Goal: Information Seeking & Learning: Learn about a topic

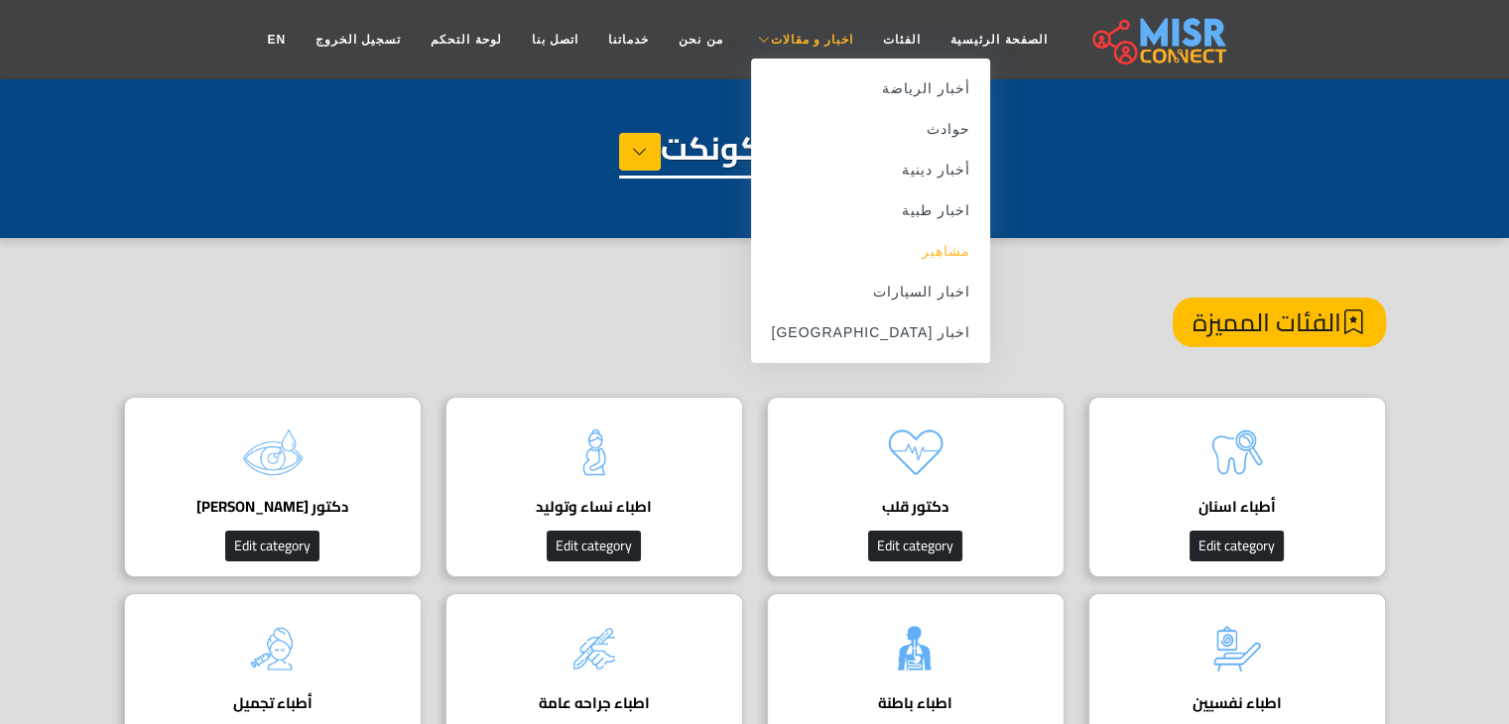
click at [849, 252] on link "مشاهير" at bounding box center [870, 251] width 239 height 41
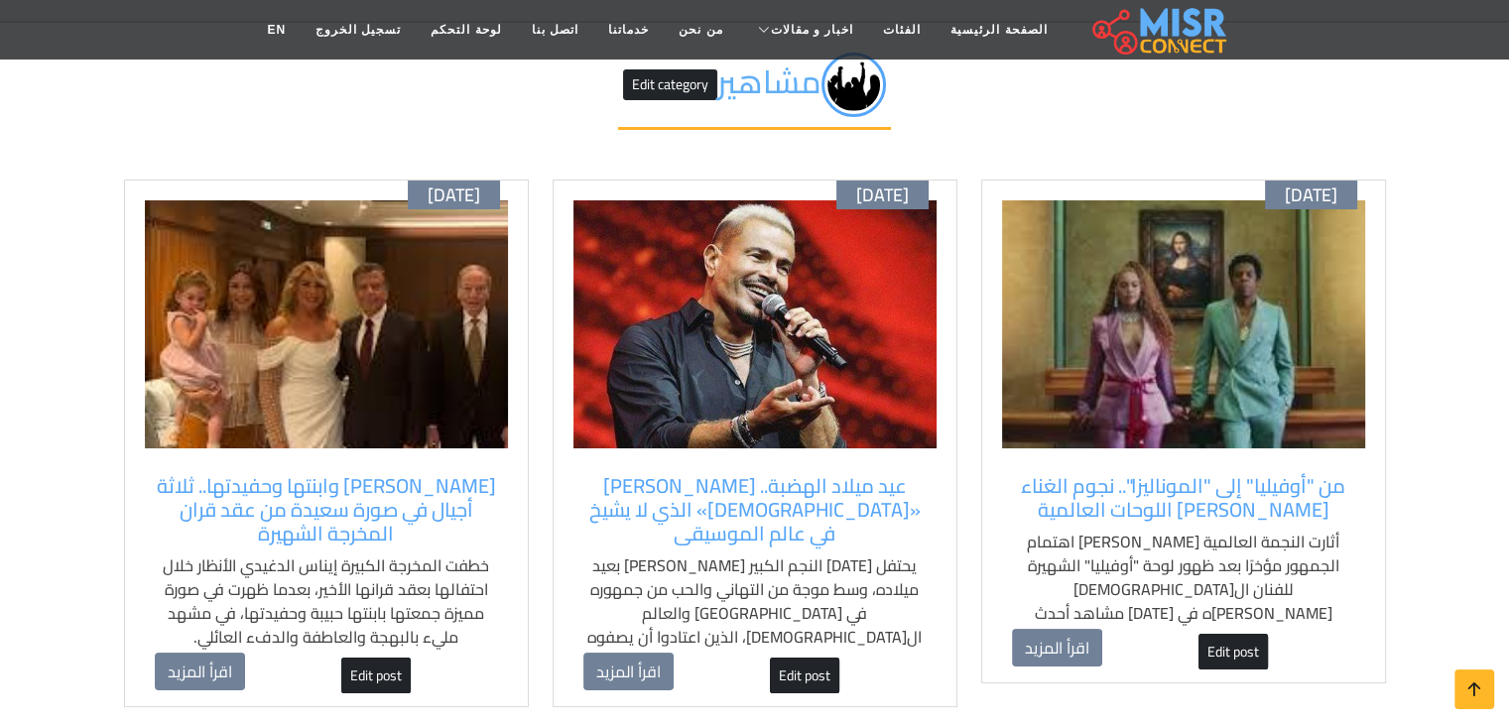
scroll to position [179, 0]
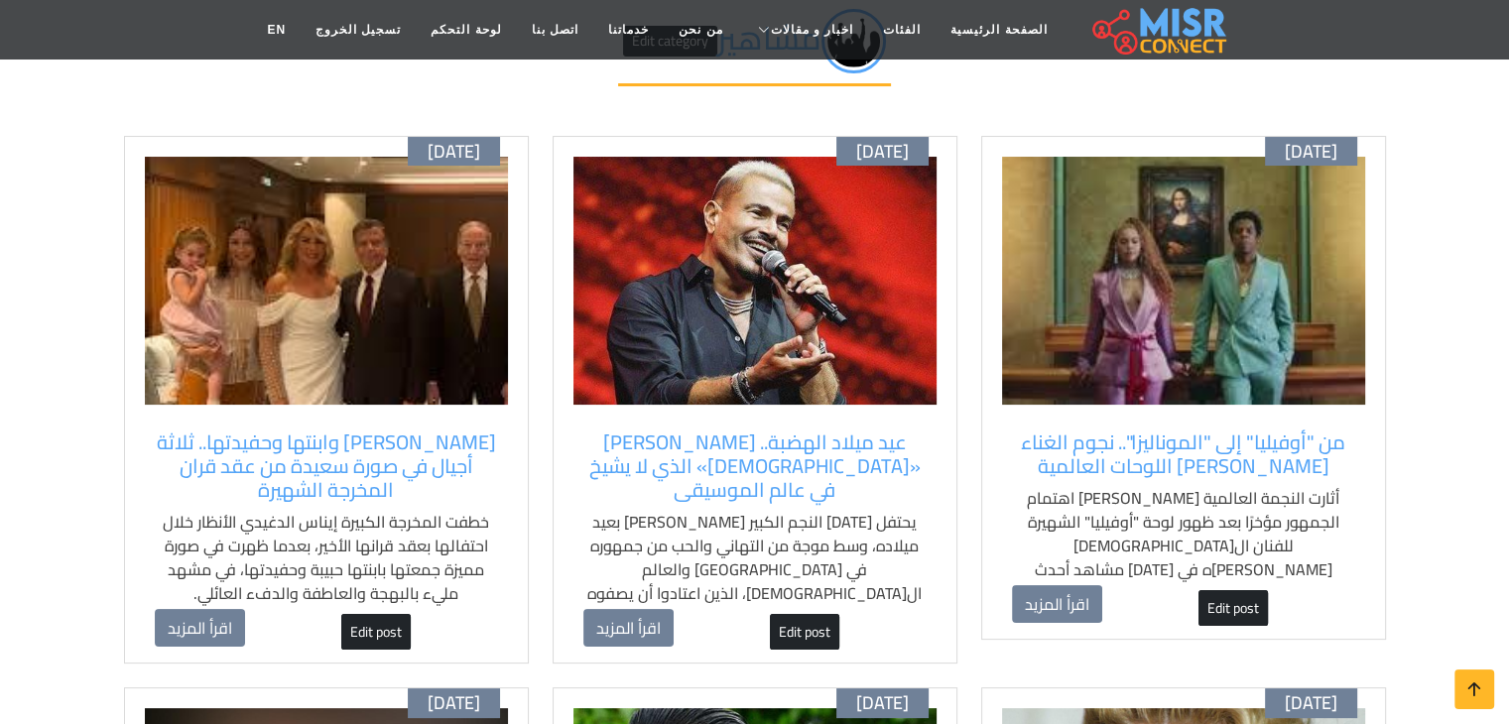
click at [1252, 295] on img at bounding box center [1183, 281] width 363 height 248
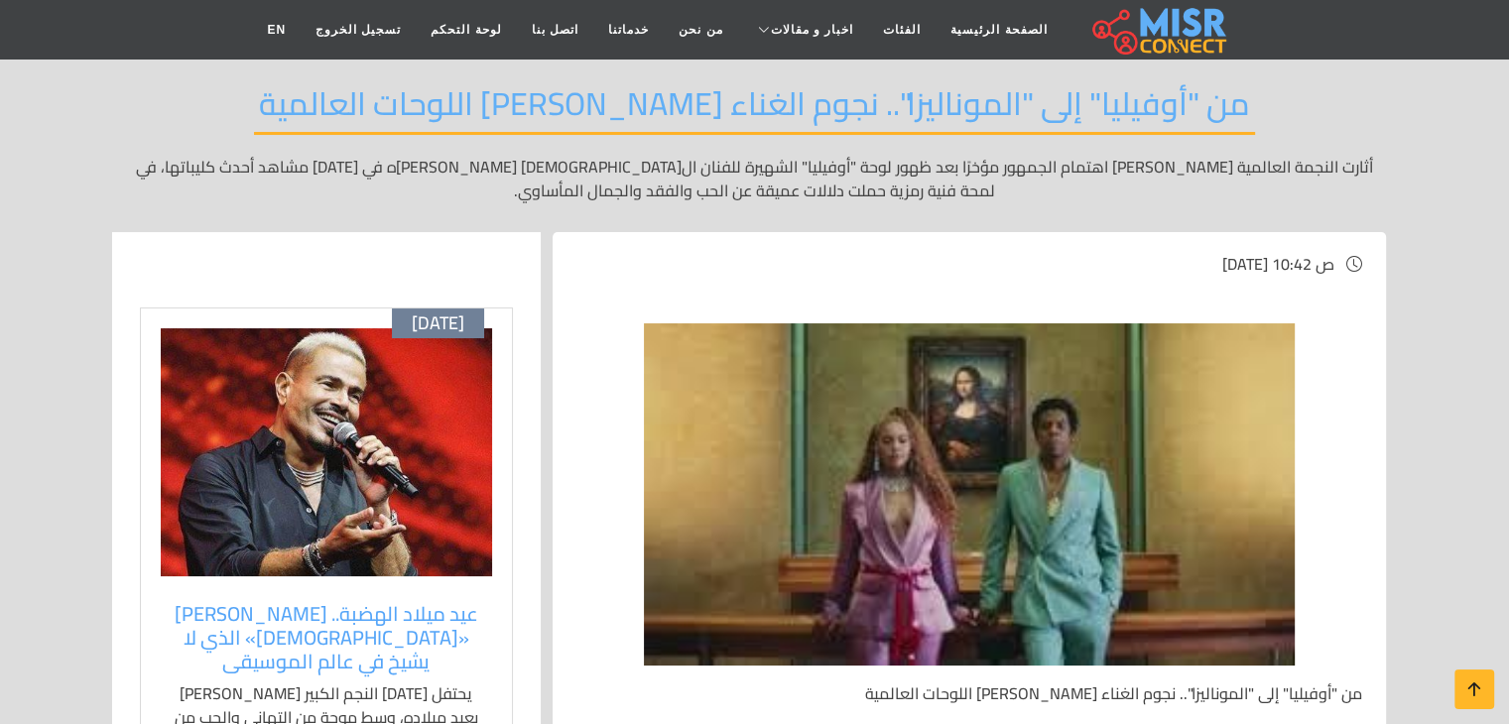
scroll to position [155, 0]
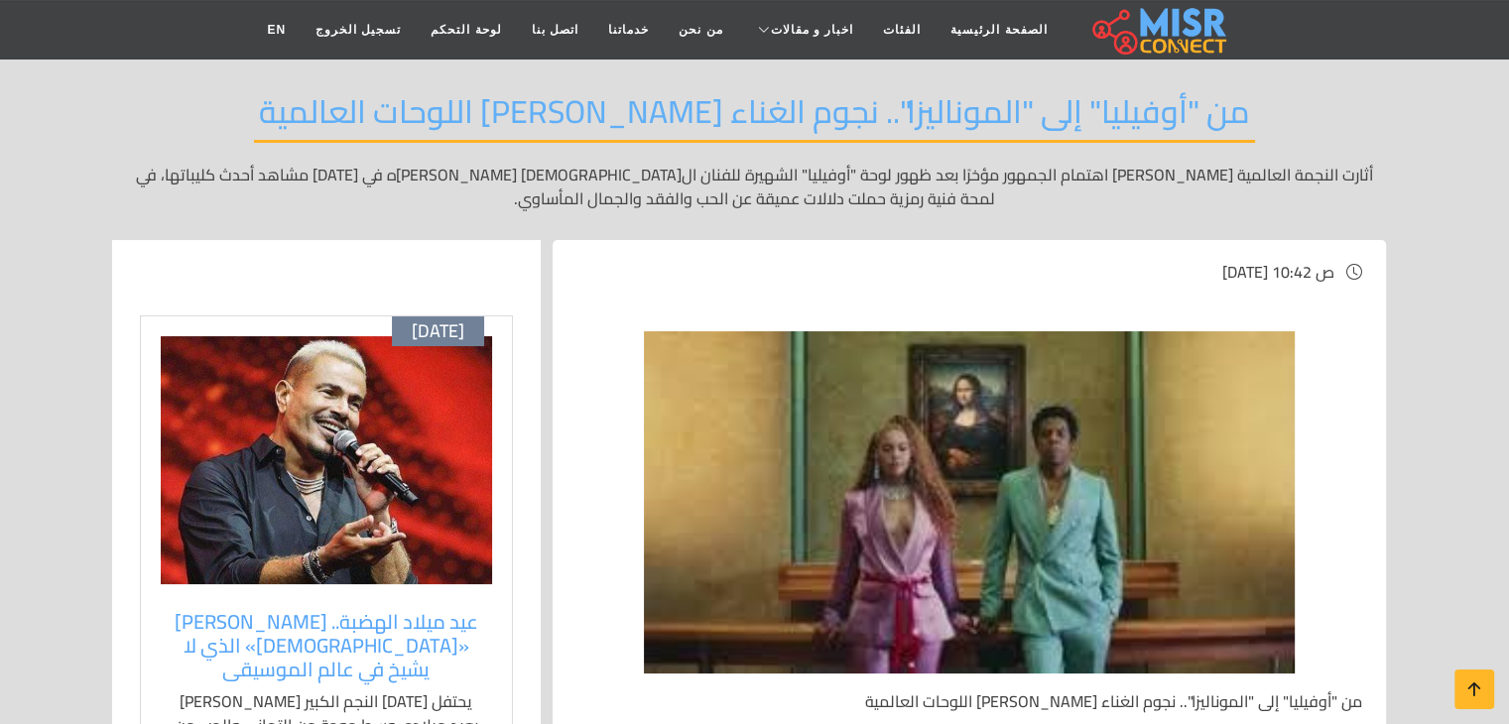
click at [397, 378] on img at bounding box center [326, 460] width 331 height 248
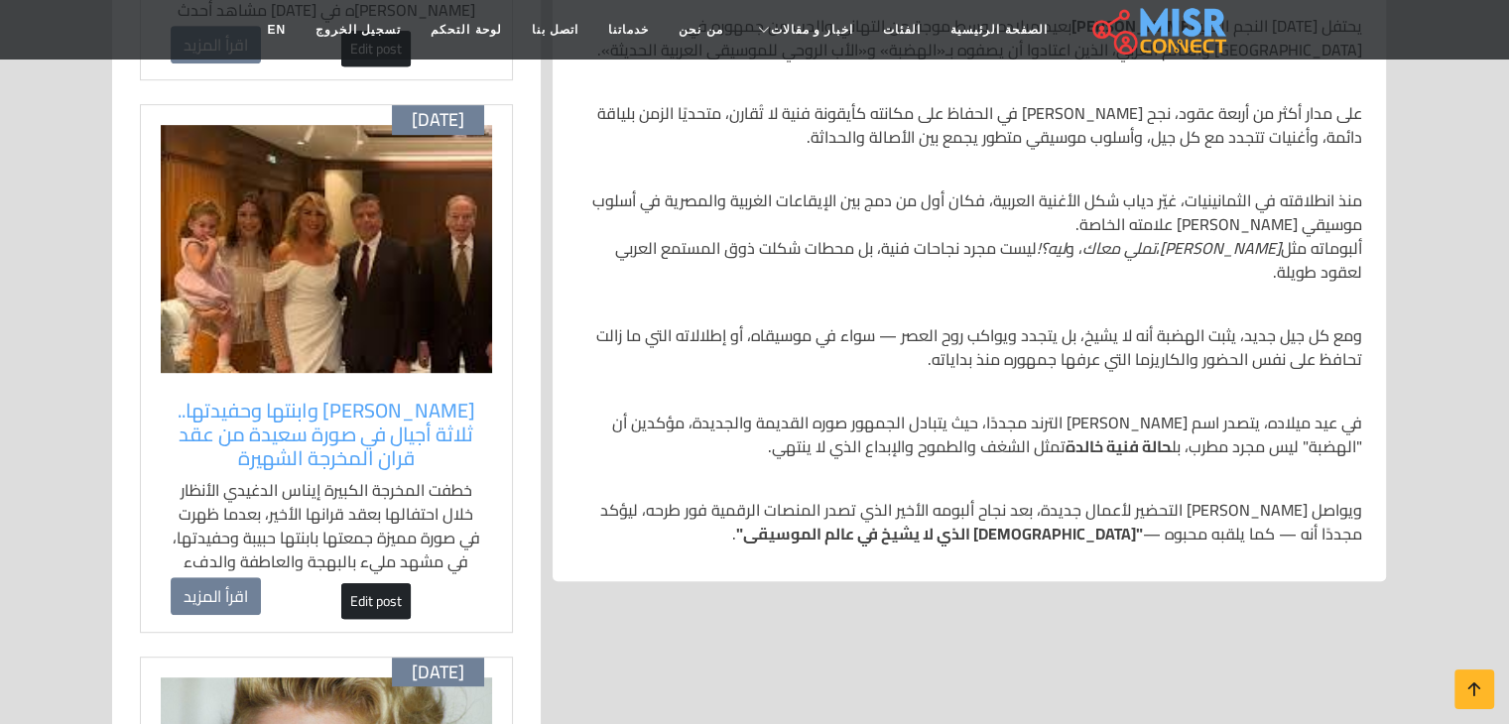
scroll to position [1048, 0]
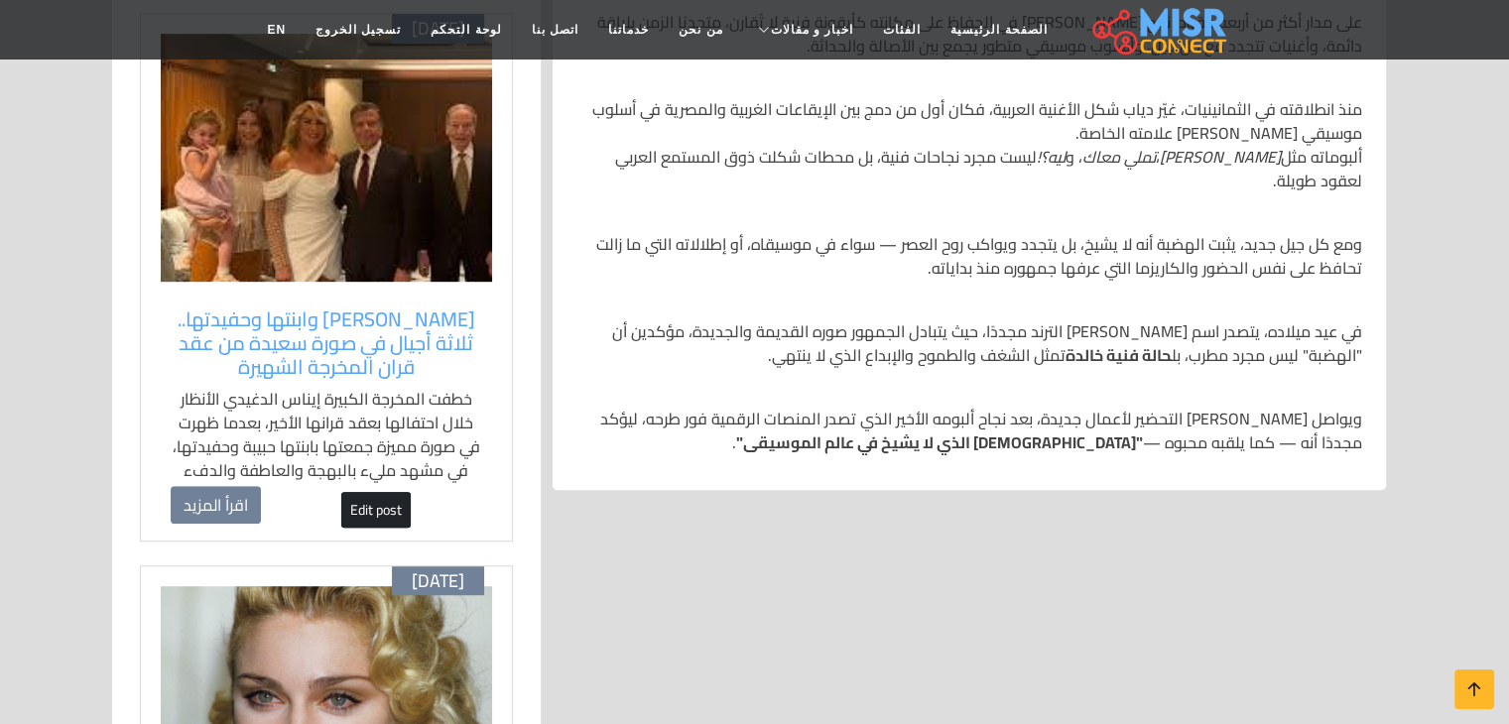
click at [359, 147] on img at bounding box center [326, 158] width 331 height 248
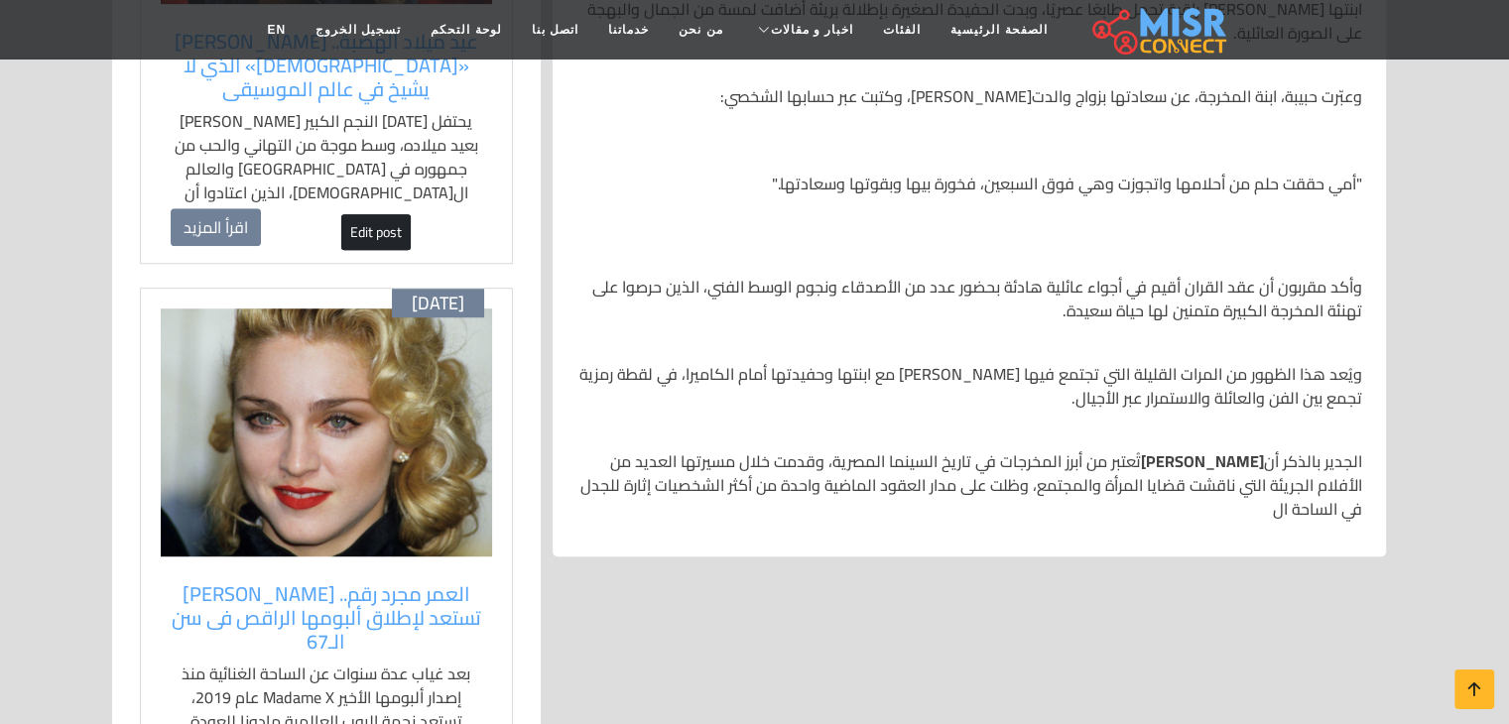
scroll to position [1433, 0]
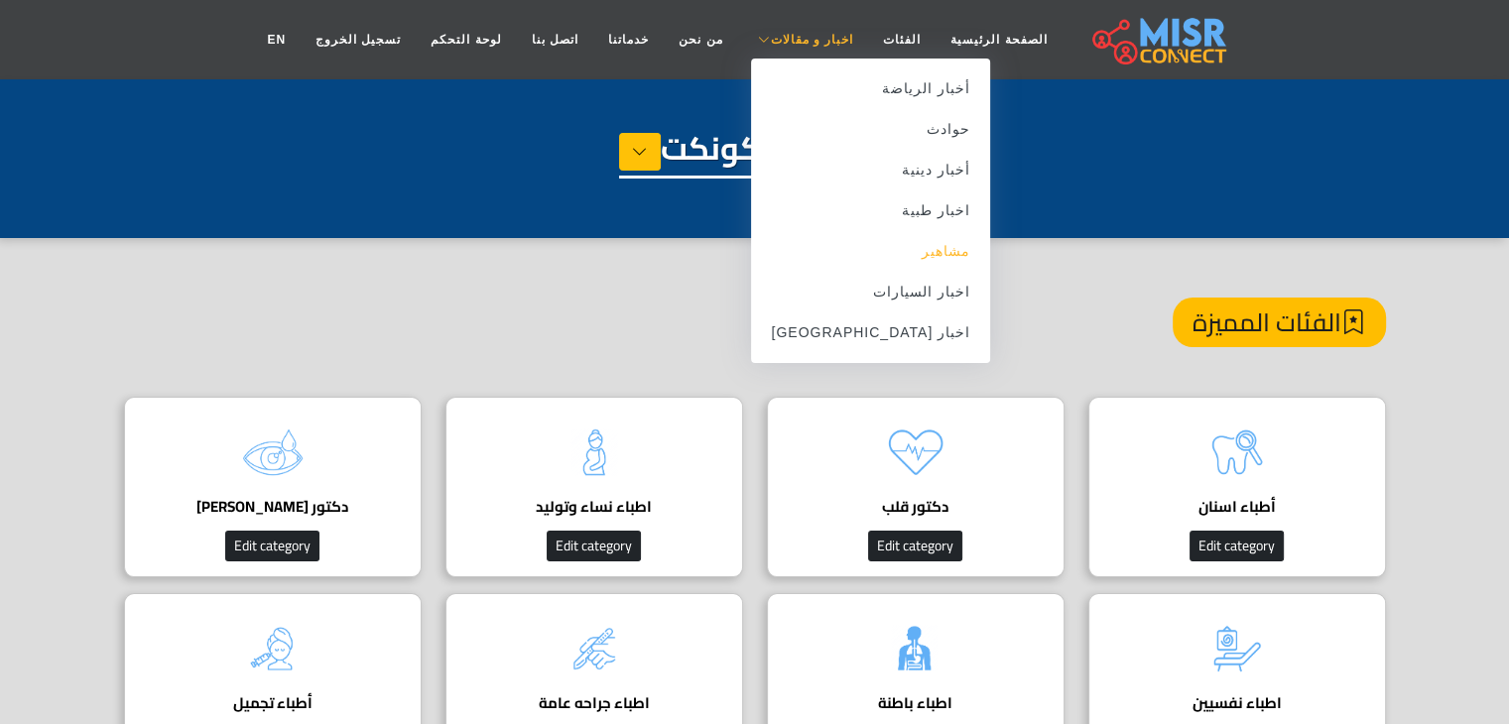
click at [875, 256] on link "مشاهير" at bounding box center [870, 251] width 239 height 41
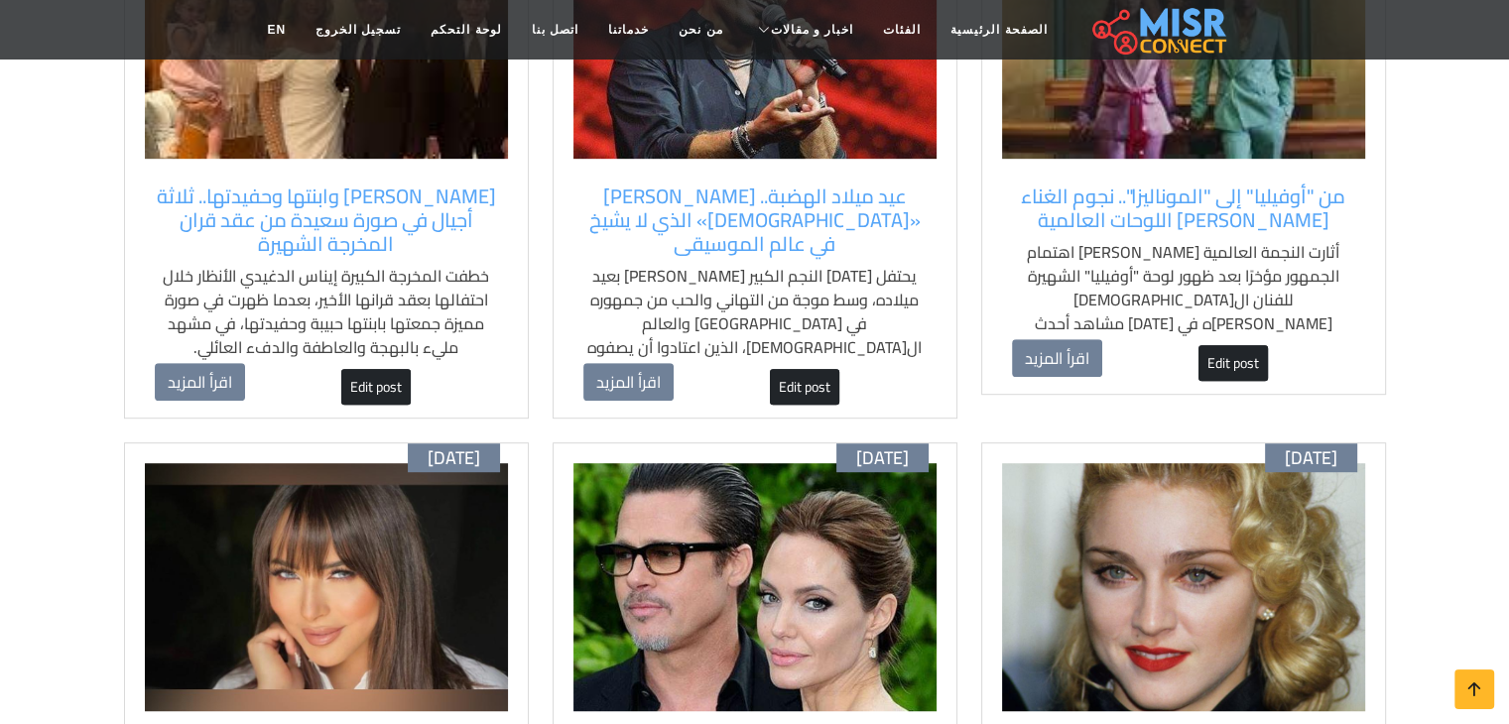
scroll to position [1002, 0]
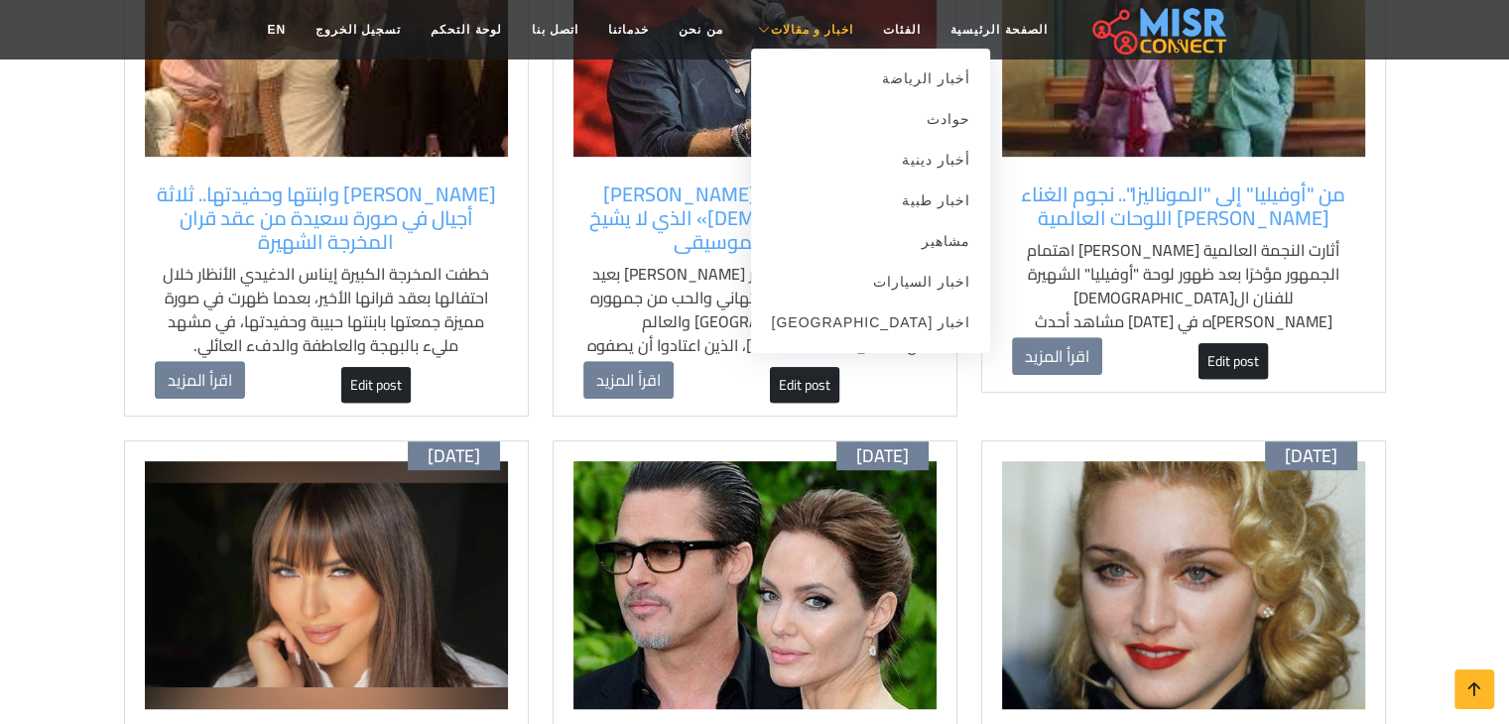
click at [770, 18] on link "اخبار و مقالات" at bounding box center [802, 30] width 131 height 38
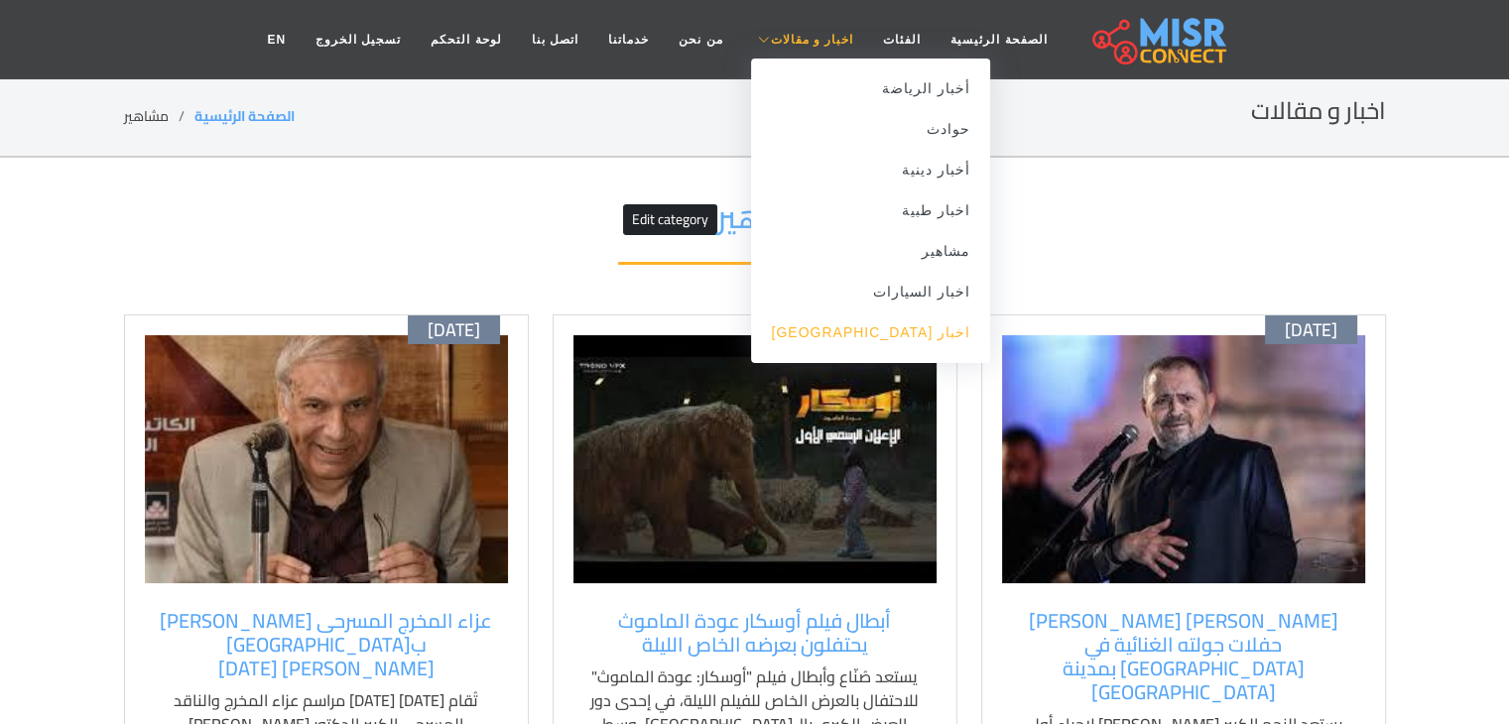
click at [873, 337] on link "اخبار [GEOGRAPHIC_DATA]" at bounding box center [870, 333] width 239 height 41
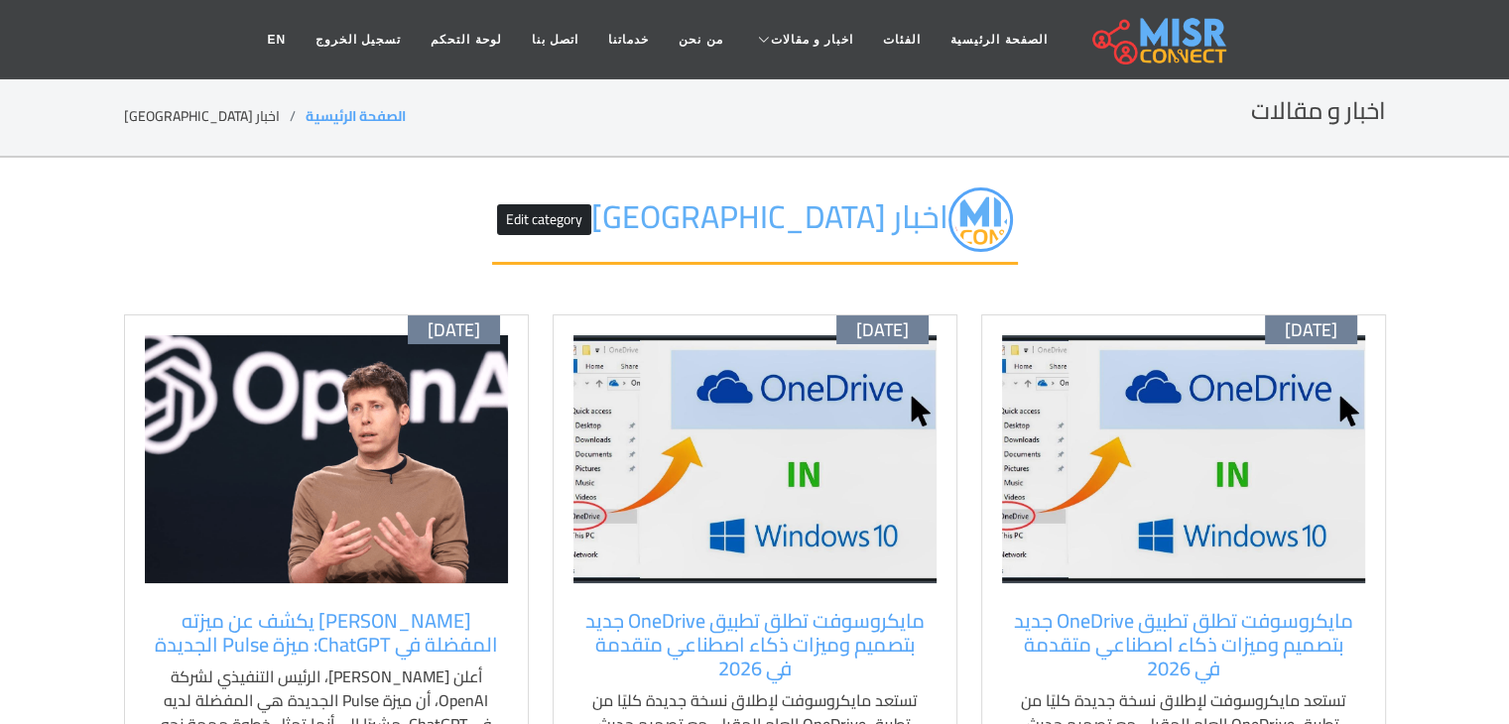
click at [822, 409] on img at bounding box center [754, 459] width 363 height 248
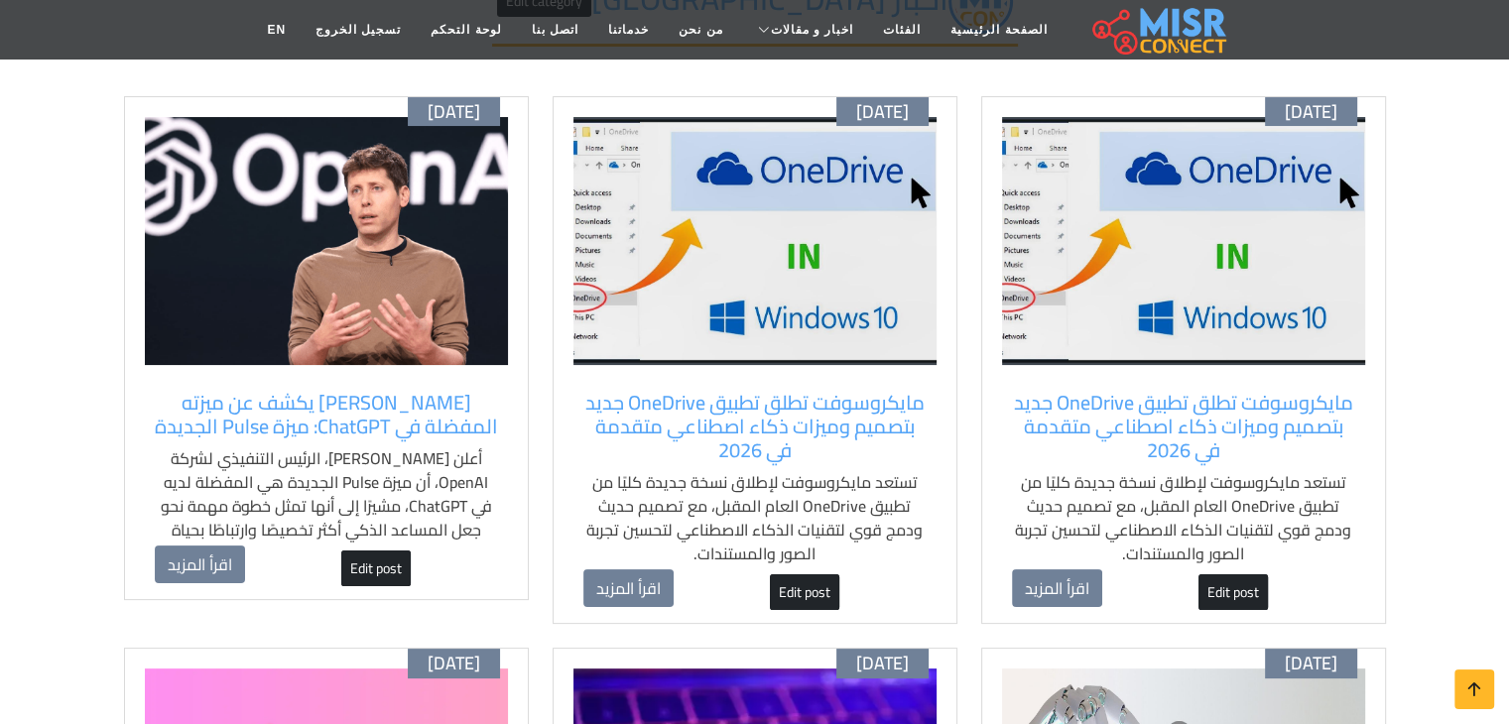
scroll to position [226, 0]
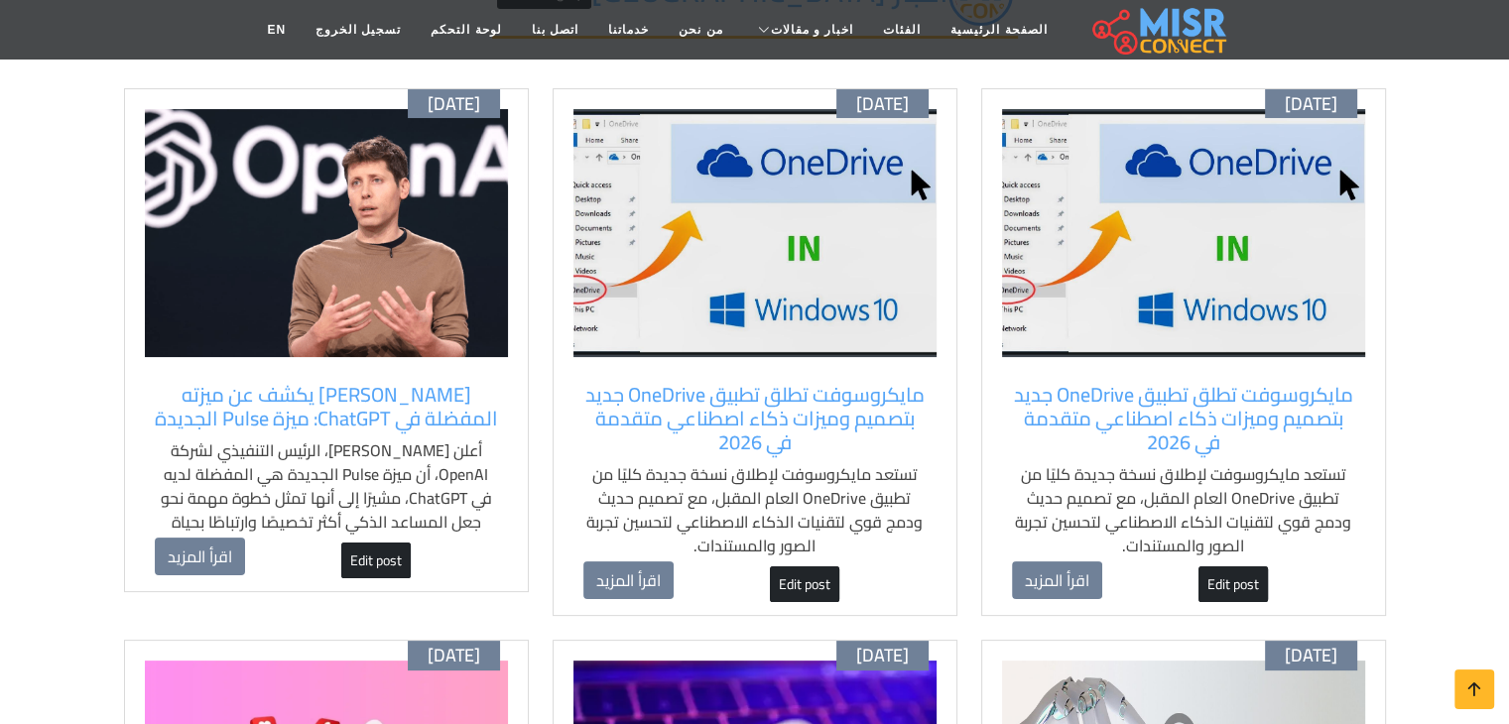
click at [803, 561] on div "مايكروسوفت تطلق تطبيق OneDrive جديد بتصميم وميزات ذكاء اصطناعي متقدمة في 2026 ت…" at bounding box center [754, 472] width 363 height 198
click at [799, 578] on link "Edit post" at bounding box center [804, 584] width 69 height 36
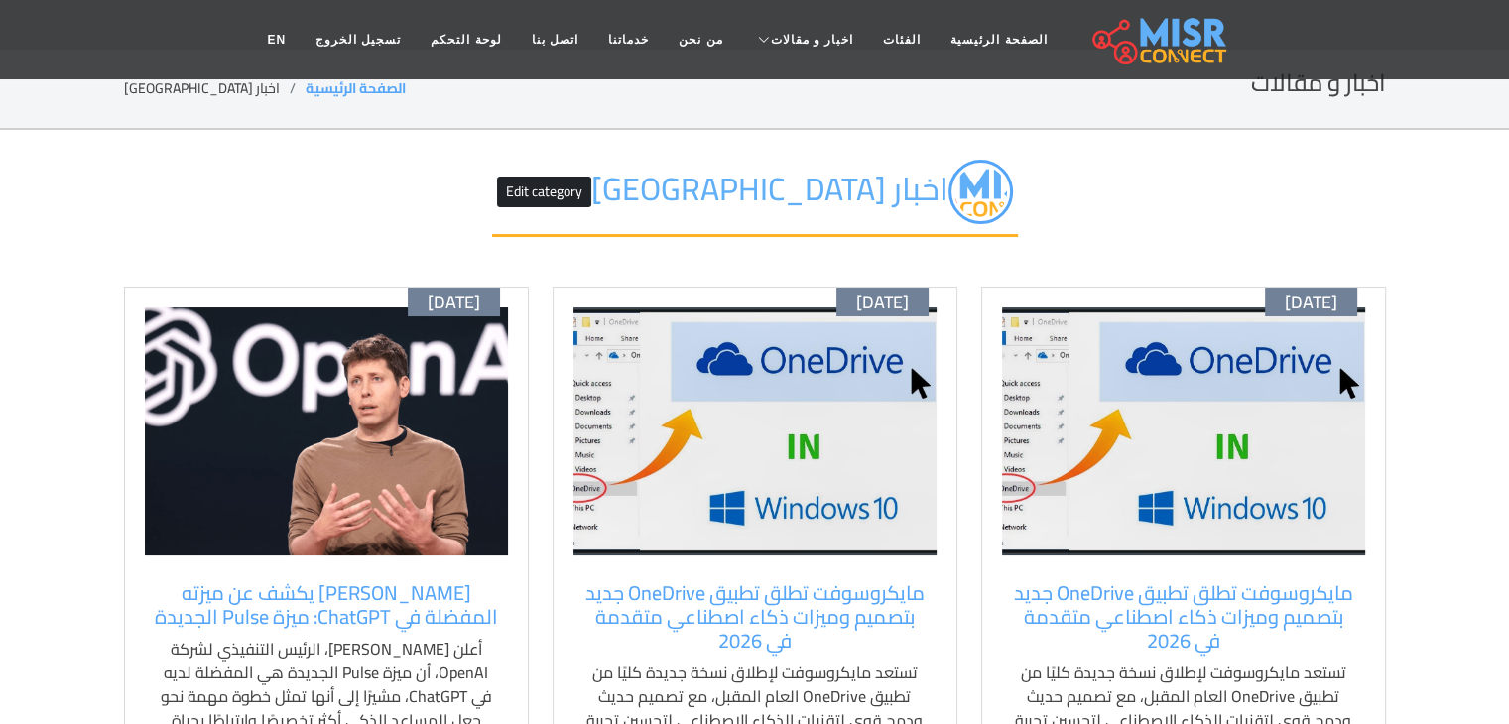
scroll to position [0, 0]
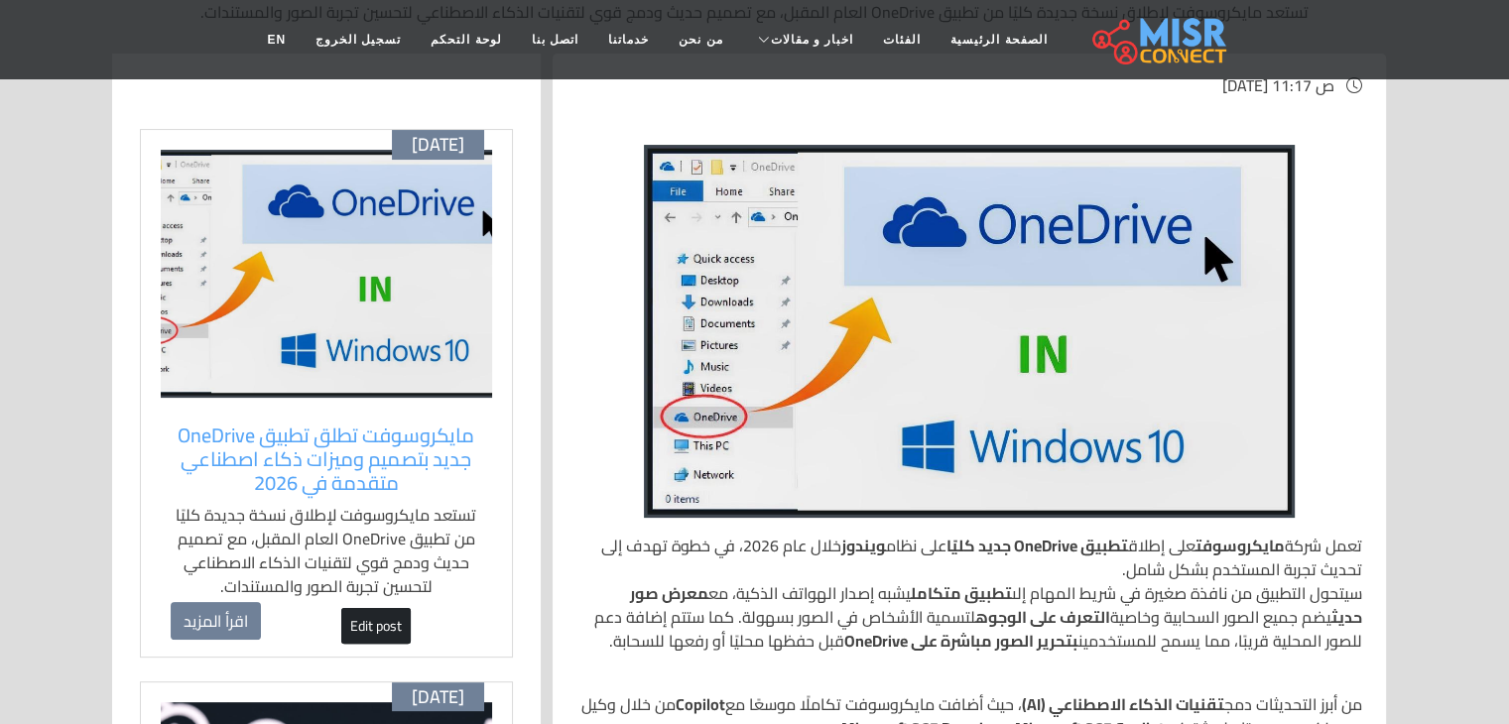
scroll to position [349, 0]
